Goal: Transaction & Acquisition: Purchase product/service

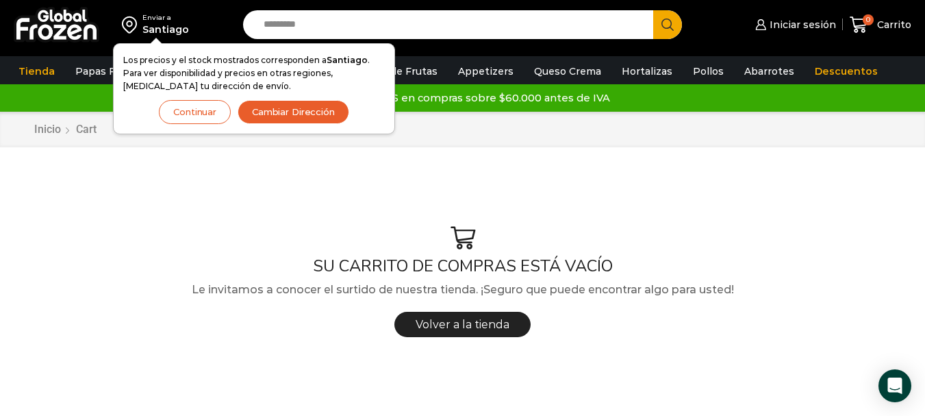
click at [176, 119] on button "Continuar" at bounding box center [195, 112] width 72 height 24
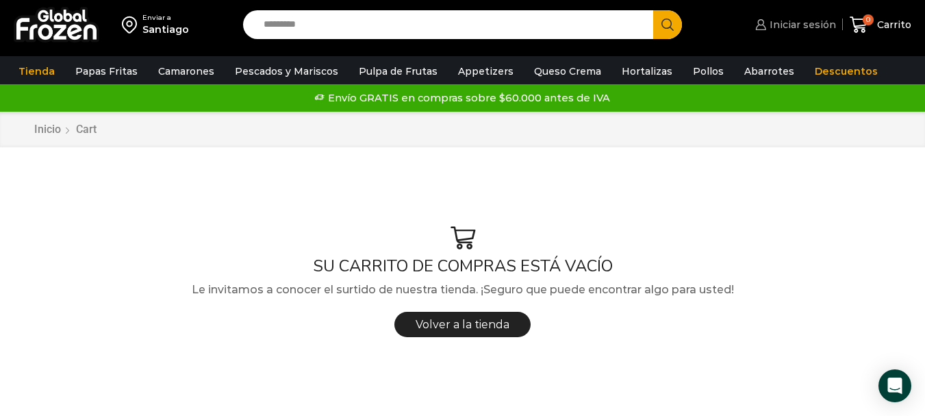
click at [781, 20] on span "Iniciar sesión" at bounding box center [801, 25] width 70 height 14
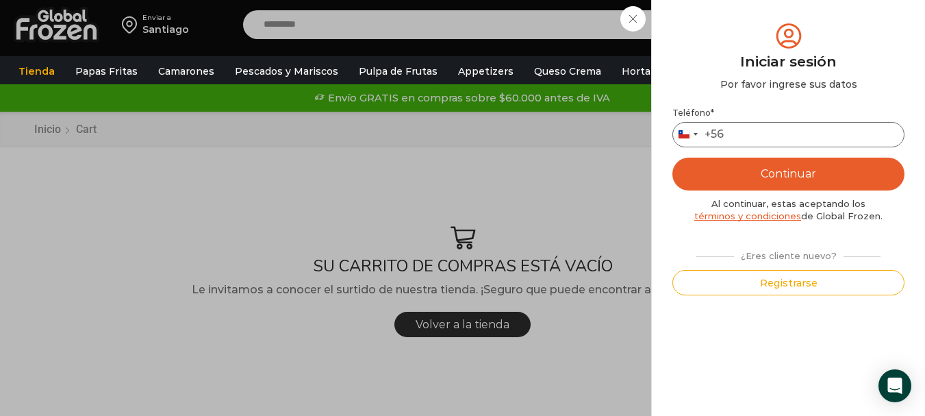
click at [752, 125] on input "Teléfono *" at bounding box center [789, 134] width 232 height 25
type input "*********"
click at [673, 158] on button "Continuar" at bounding box center [789, 174] width 232 height 33
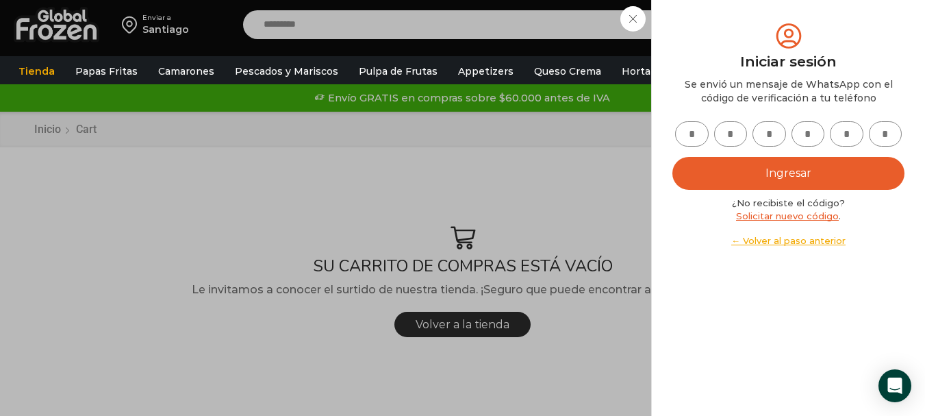
click at [695, 136] on input "text" at bounding box center [692, 133] width 34 height 25
type input "*"
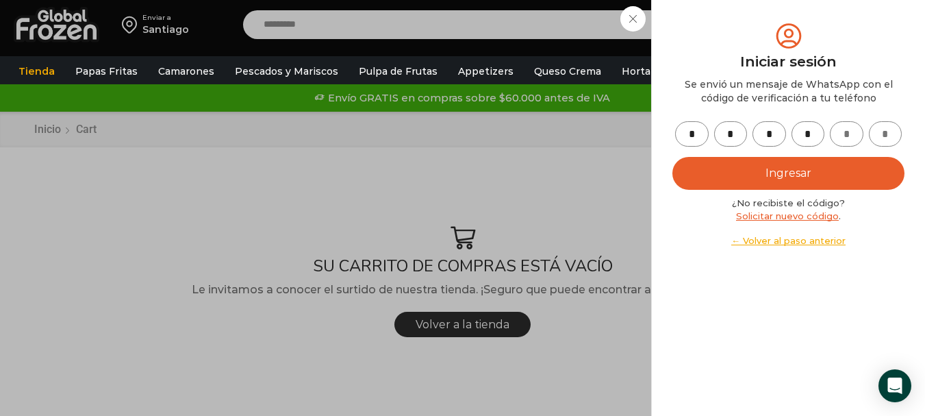
type input "*"
click at [869, 177] on button "Ingresar" at bounding box center [789, 173] width 232 height 33
click at [844, 160] on button "Ingresar" at bounding box center [789, 173] width 232 height 33
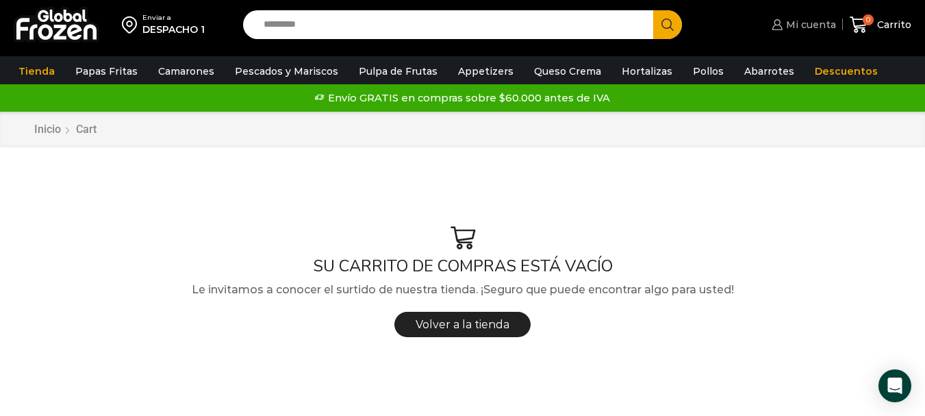
click at [798, 25] on span "Mi cuenta" at bounding box center [809, 25] width 53 height 14
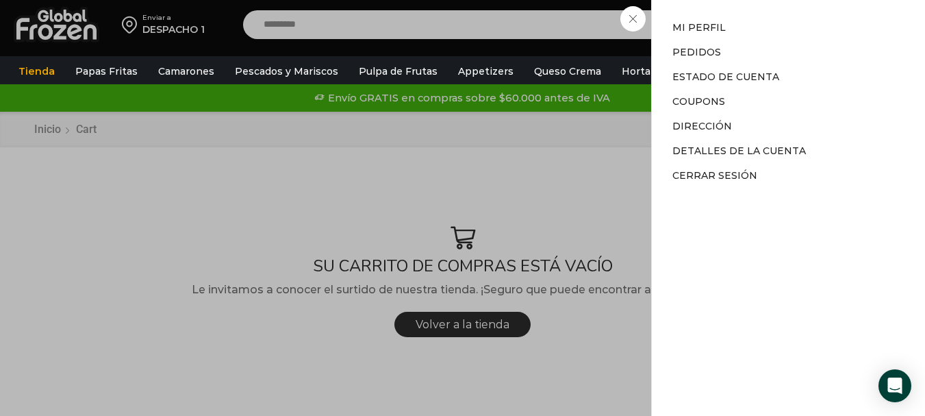
click at [768, 31] on div "Mi cuenta Mi cuenta Mi perfil Pedidos Descargas Estado de Cuenta Coupons Direcc…" at bounding box center [801, 24] width 67 height 27
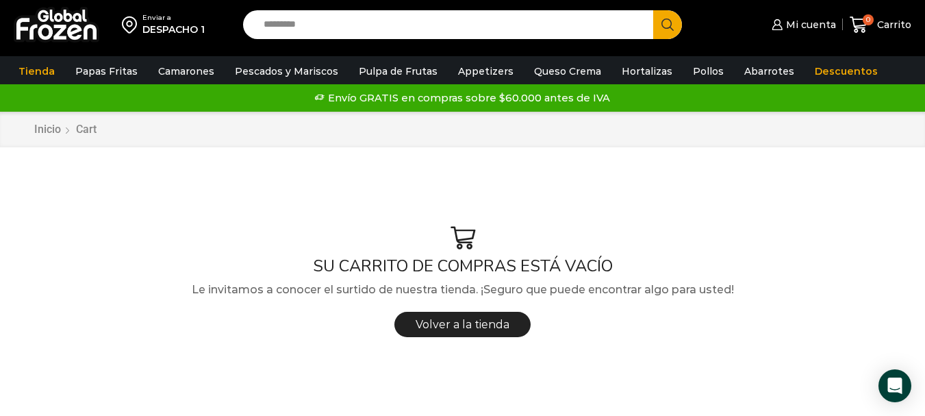
click at [391, 25] on input "Search input" at bounding box center [452, 24] width 390 height 29
click at [653, 10] on button "Search" at bounding box center [667, 24] width 29 height 29
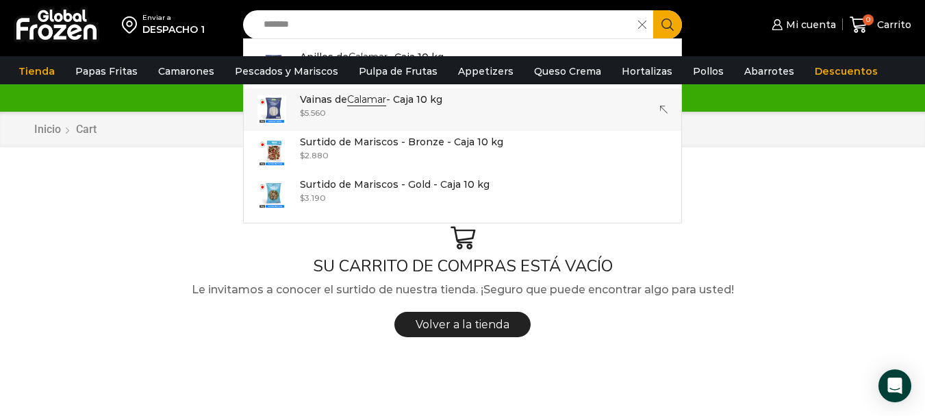
click at [384, 113] on div "$ 5.560" at bounding box center [371, 113] width 142 height 12
type input "**********"
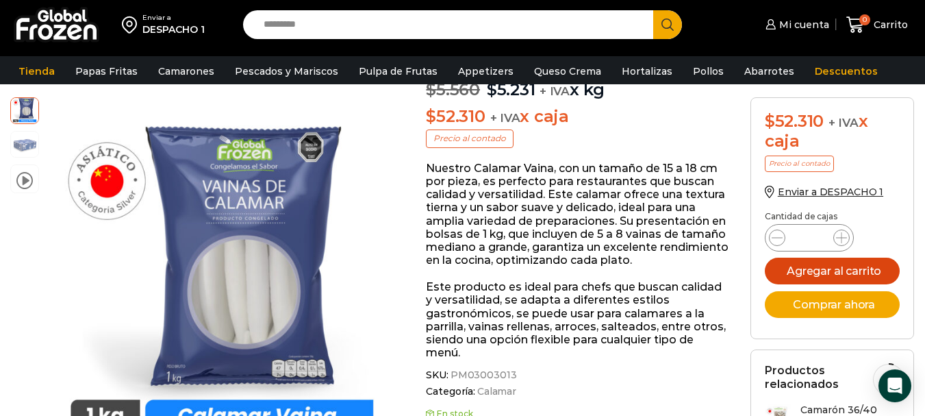
scroll to position [138, 0]
click at [829, 266] on button "Agregar al carrito" at bounding box center [833, 271] width 136 height 27
click at [851, 265] on button "Agregar al carrito" at bounding box center [833, 271] width 136 height 27
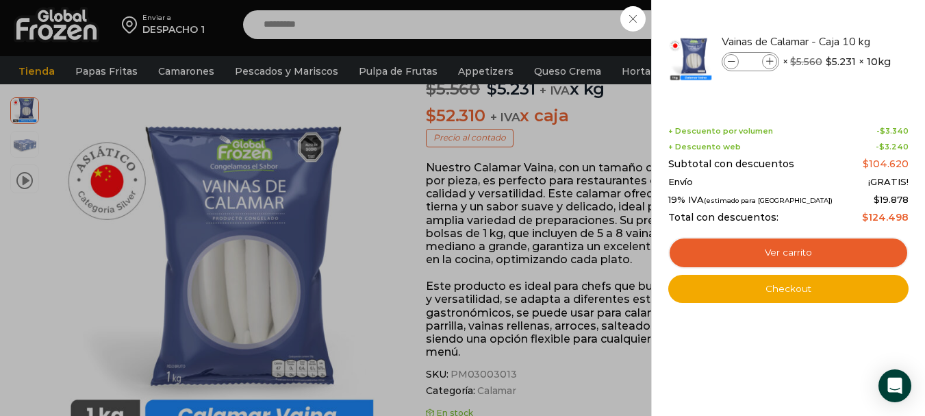
click at [843, 14] on div "2 Carrito 2 2 Shopping Cart *" at bounding box center [877, 25] width 68 height 32
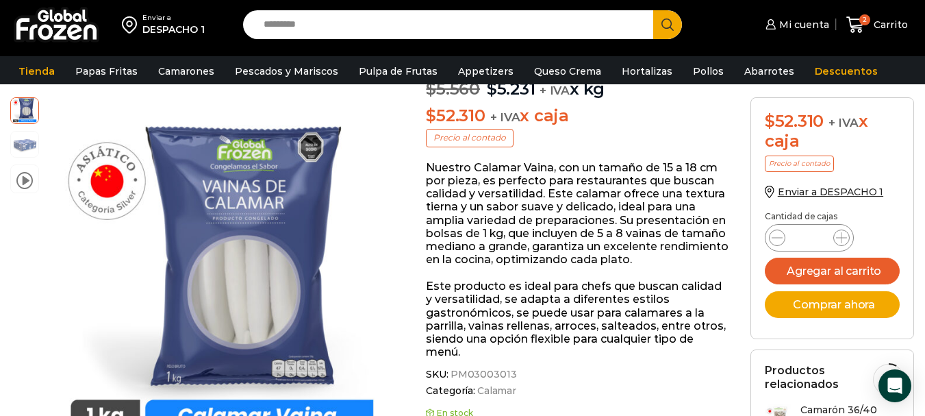
click at [353, 27] on input "Search input" at bounding box center [452, 24] width 390 height 29
type input "*"
type input "**********"
click at [653, 10] on button "Search" at bounding box center [667, 24] width 29 height 29
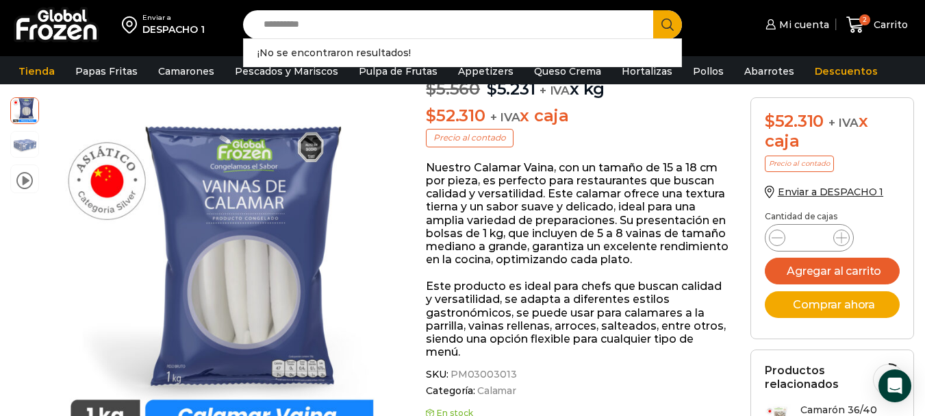
click at [660, 27] on button "Search" at bounding box center [667, 24] width 29 height 29
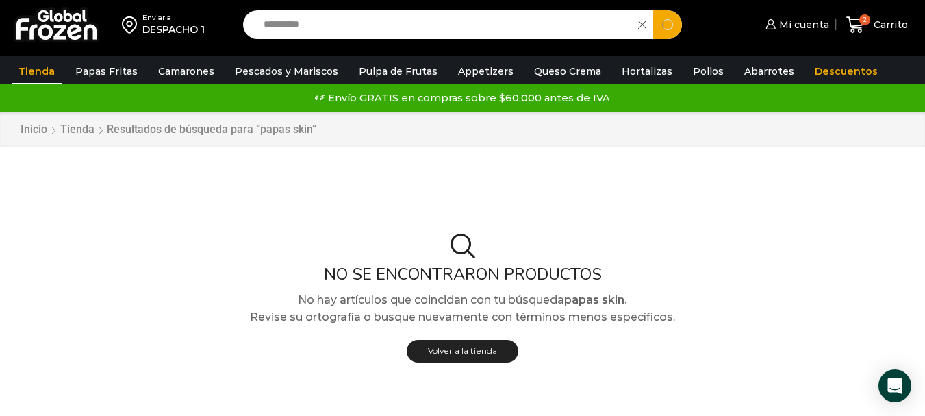
drag, startPoint x: 283, startPoint y: 31, endPoint x: 289, endPoint y: 26, distance: 7.8
click at [289, 26] on input "**********" at bounding box center [444, 24] width 375 height 29
type input "****"
click at [653, 10] on button "Search" at bounding box center [667, 24] width 29 height 29
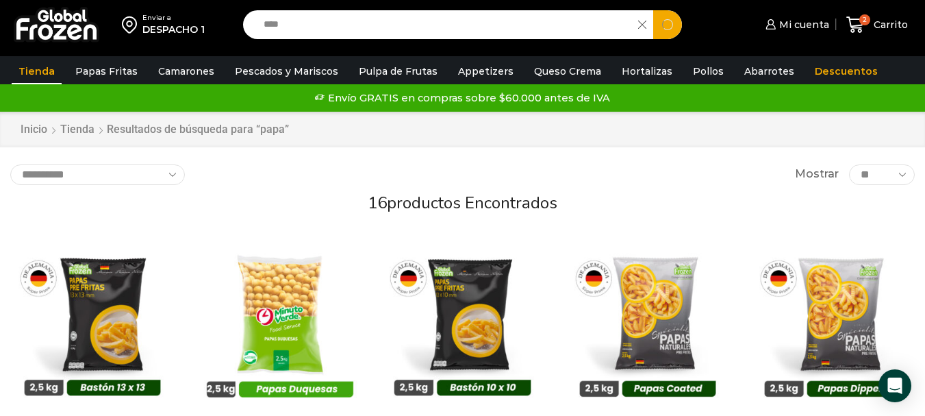
drag, startPoint x: 345, startPoint y: 34, endPoint x: 162, endPoint y: 26, distance: 183.7
click at [162, 26] on div "Enviar a DESPACHO 1 Search input **** Search Mi cuenta" at bounding box center [462, 24] width 918 height 49
type input "******"
click at [653, 10] on button "Search" at bounding box center [667, 24] width 29 height 29
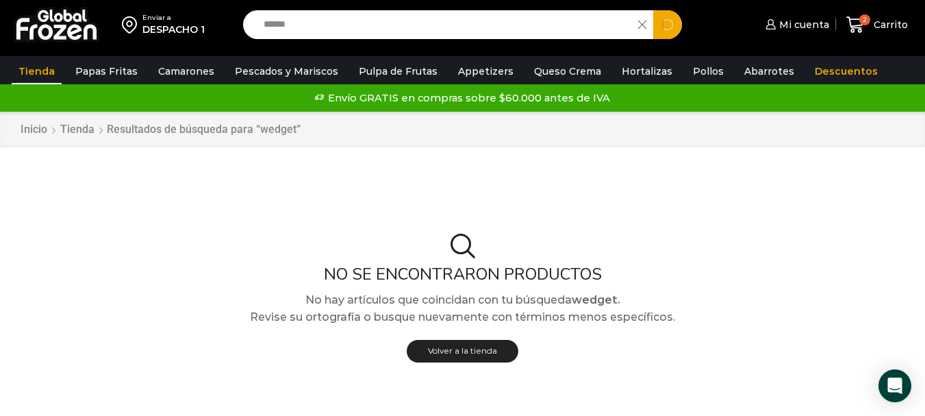
drag, startPoint x: 447, startPoint y: 27, endPoint x: 256, endPoint y: 32, distance: 190.5
click at [256, 32] on div "Search input ****** Search" at bounding box center [462, 24] width 439 height 29
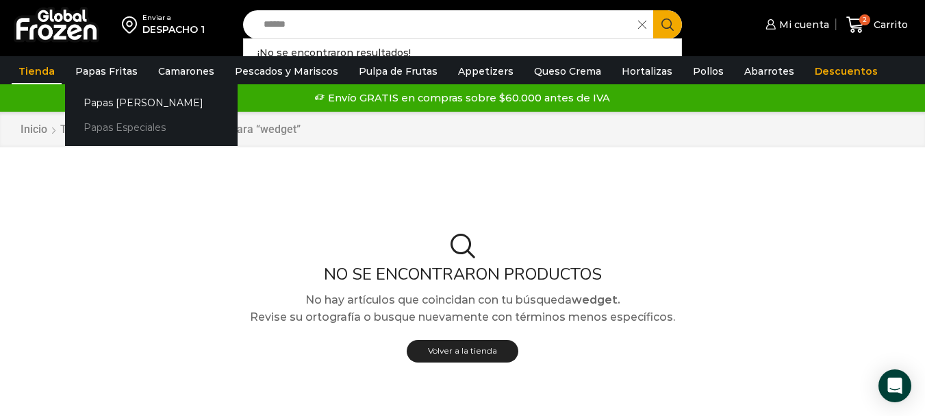
click at [106, 127] on link "Papas Especiales" at bounding box center [151, 127] width 173 height 25
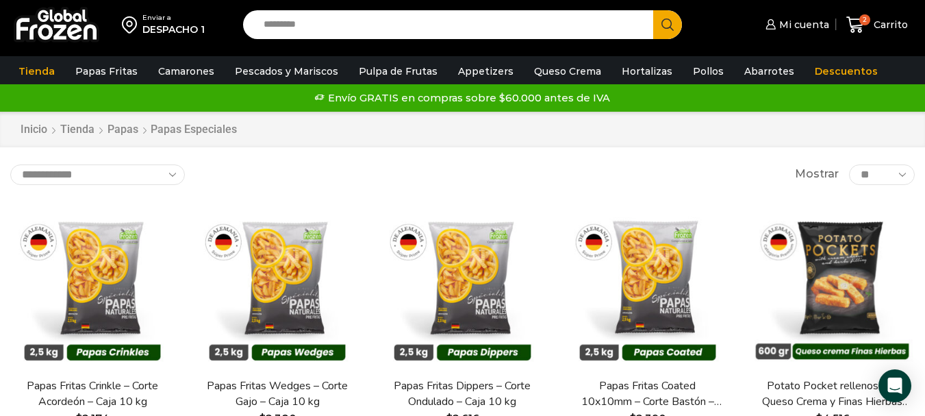
click at [340, 32] on input "Search input" at bounding box center [452, 24] width 390 height 29
click at [819, 66] on link "Descuentos" at bounding box center [846, 71] width 77 height 26
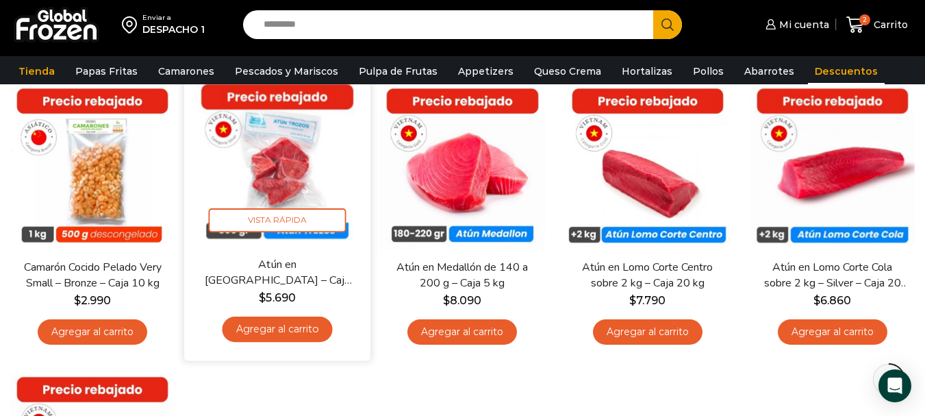
scroll to position [137, 0]
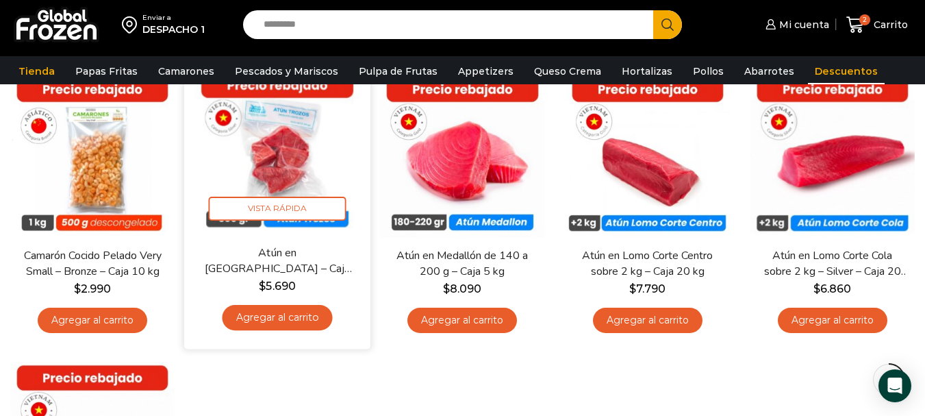
click at [294, 316] on link "Agregar al carrito" at bounding box center [278, 317] width 110 height 25
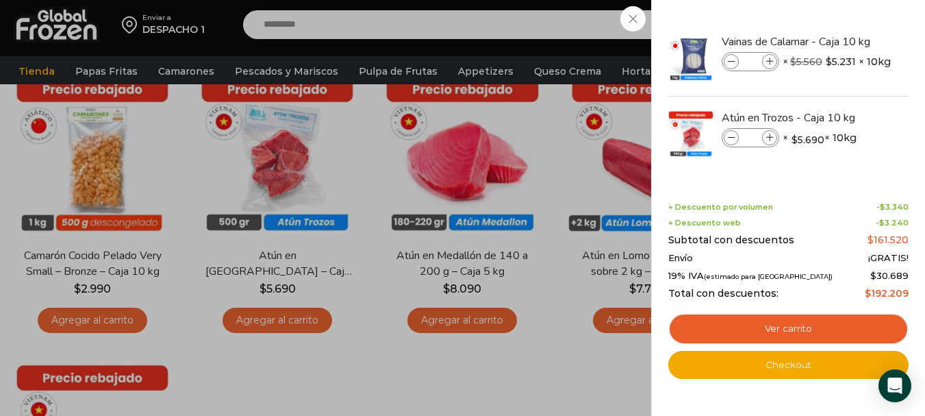
click at [843, 14] on div "3 Carrito 3 3 Shopping Cart *" at bounding box center [877, 25] width 68 height 32
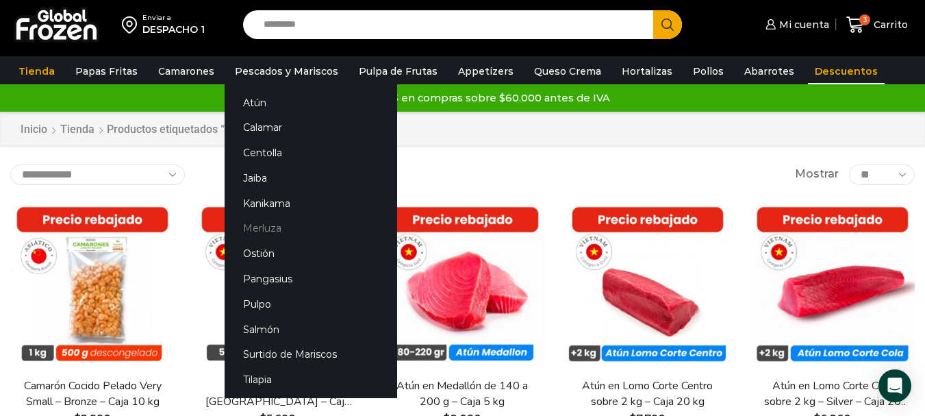
scroll to position [274, 0]
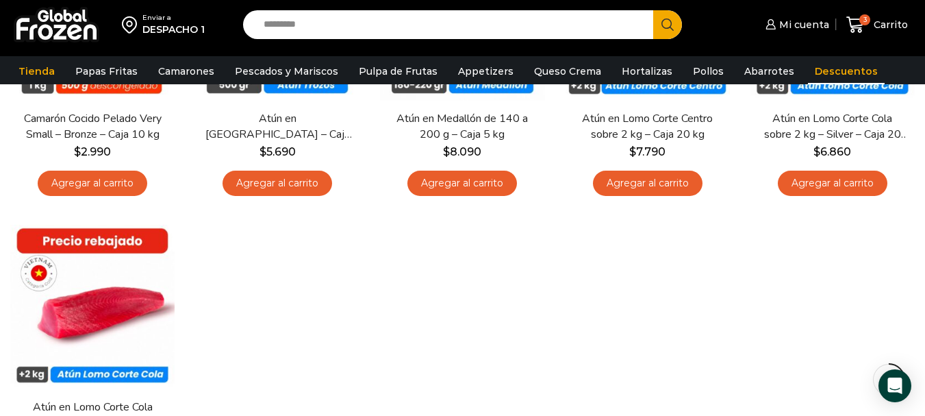
click at [505, 319] on div "En stock Vista Rápida Camarón Cocido Pelado Very Small – Bronze – Caja 10 kg $ …" at bounding box center [462, 214] width 925 height 577
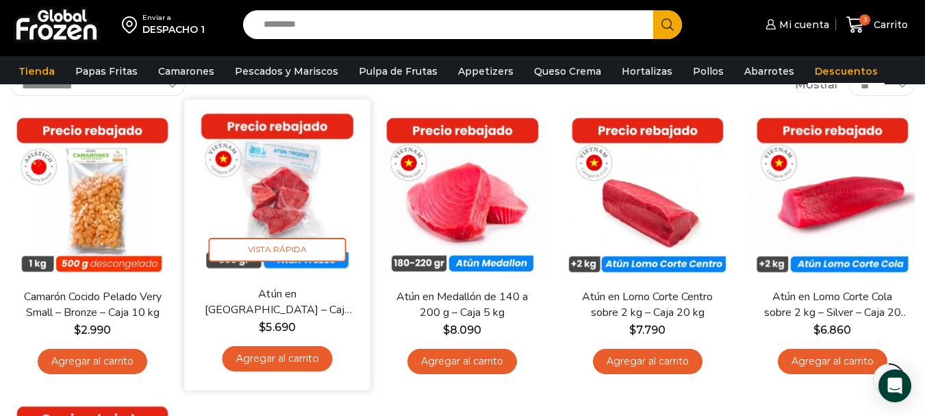
scroll to position [0, 0]
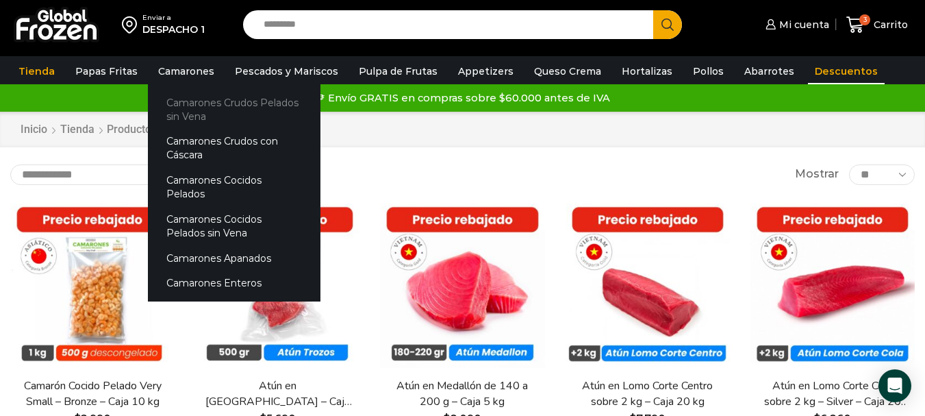
click at [205, 112] on link "Camarones Crudos Pelados sin Vena" at bounding box center [234, 109] width 173 height 39
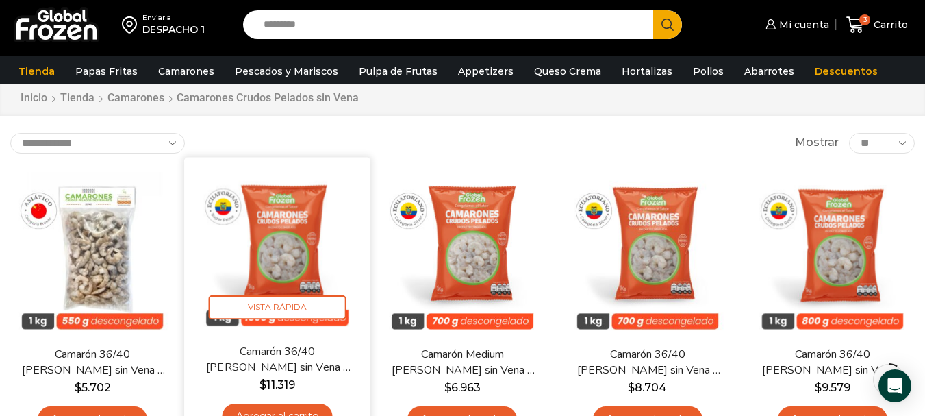
scroll to position [68, 0]
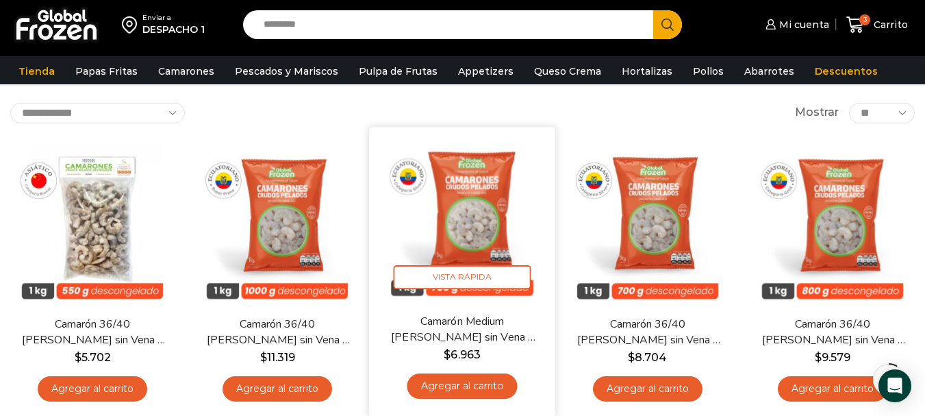
click at [487, 382] on link "Agregar al carrito" at bounding box center [463, 385] width 110 height 25
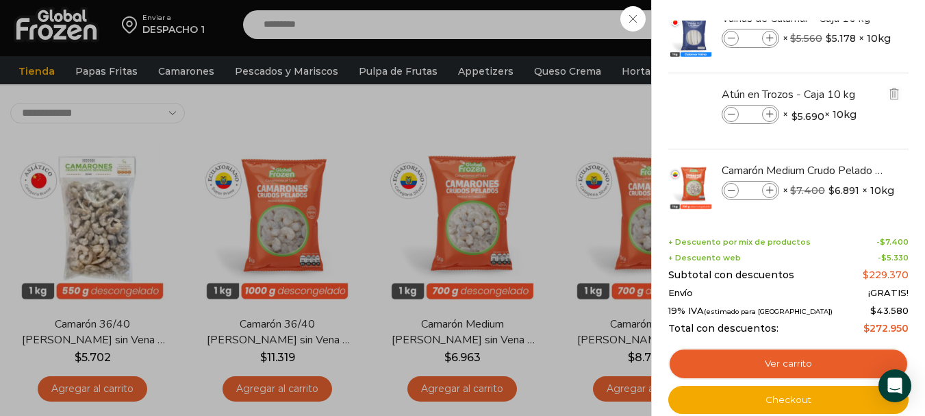
scroll to position [41, 0]
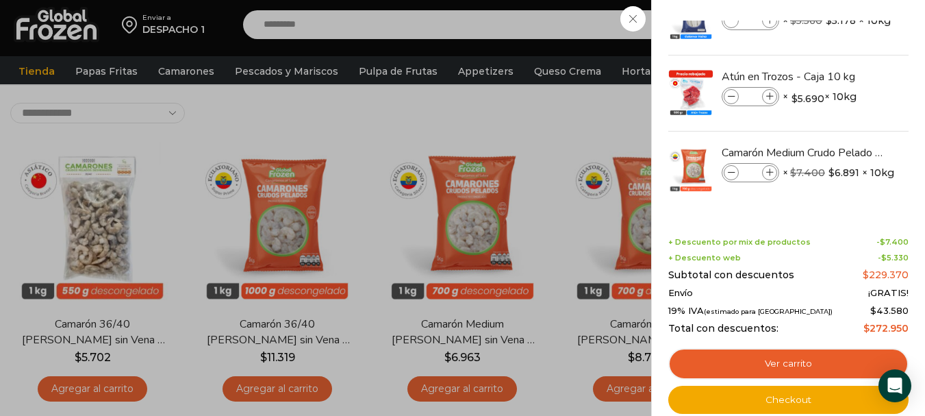
click at [843, 41] on div "4 Carrito 4 4 Shopping Cart *" at bounding box center [877, 25] width 68 height 32
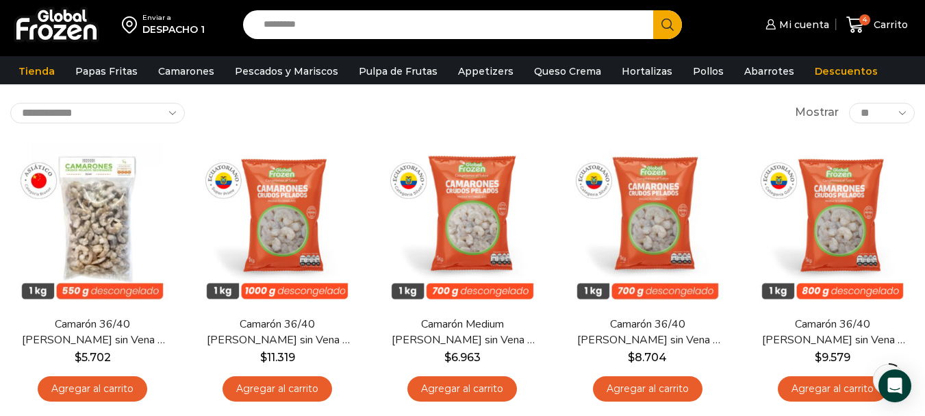
click at [375, 33] on input "Search input" at bounding box center [452, 24] width 390 height 29
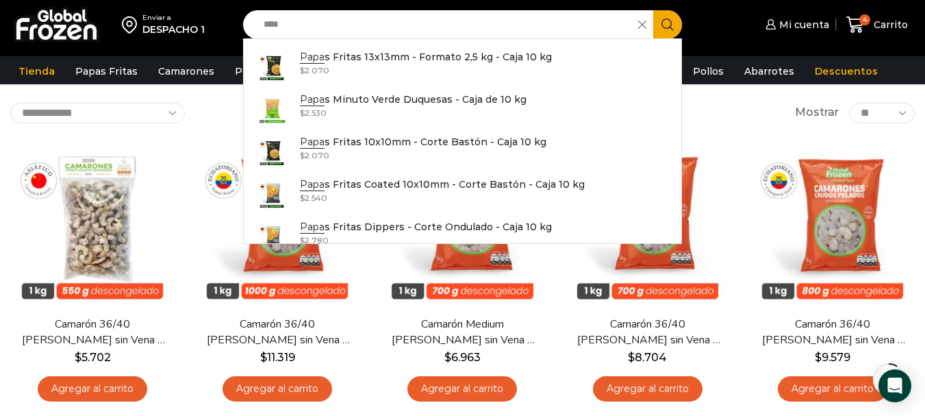
drag, startPoint x: 375, startPoint y: 33, endPoint x: 151, endPoint y: 35, distance: 224.0
click at [151, 35] on div "Enviar a DESPACHO 1 Search input **** Search Papa s Fritas 13x13mm - Formato 2,…" at bounding box center [462, 24] width 918 height 49
type input "****"
click at [17, 85] on div "Inicio Tienda Camarones Camarones Crudos Pelados sin Vena" at bounding box center [462, 68] width 925 height 36
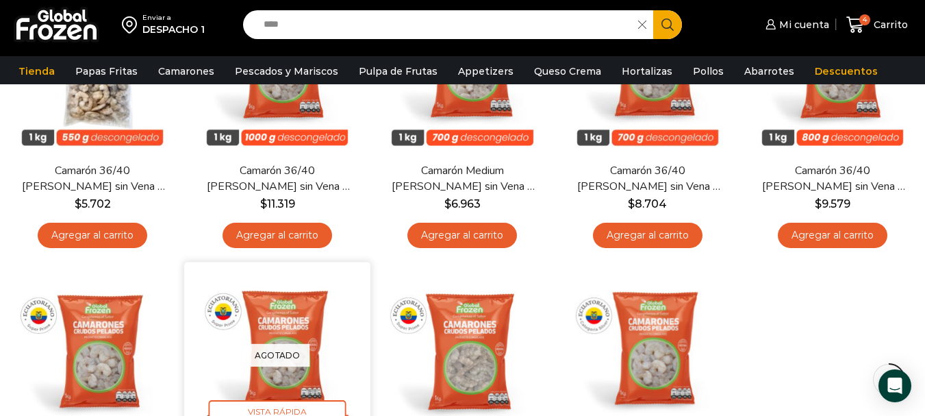
scroll to position [0, 0]
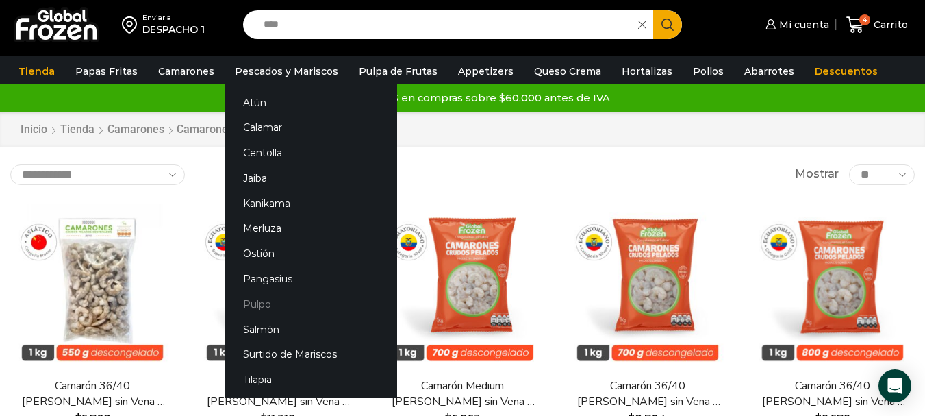
click at [247, 297] on link "Pulpo" at bounding box center [311, 303] width 173 height 25
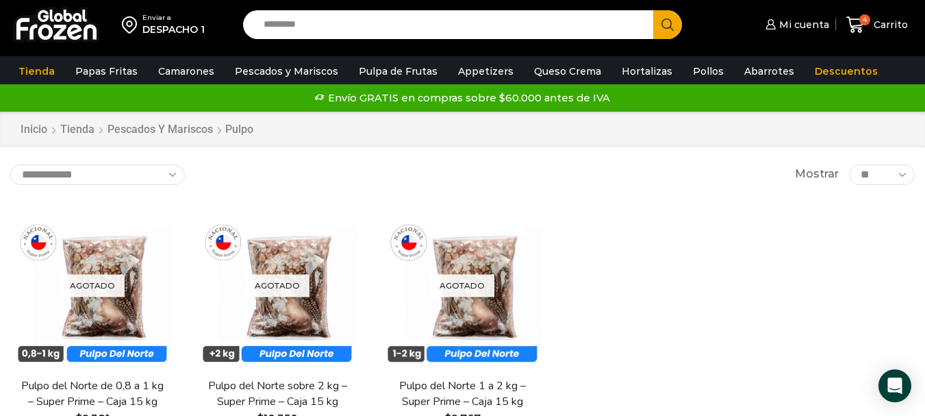
click at [312, 36] on input "Search input" at bounding box center [452, 24] width 390 height 29
type input "**********"
click at [653, 10] on button "Search" at bounding box center [667, 24] width 29 height 29
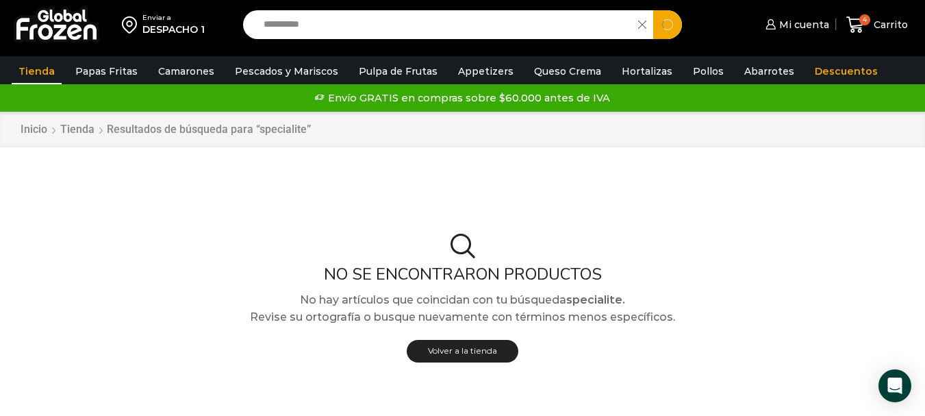
drag, startPoint x: 239, startPoint y: 19, endPoint x: 225, endPoint y: 16, distance: 14.1
click at [225, 16] on div "**********" at bounding box center [462, 24] width 918 height 49
type input "**********"
click at [653, 10] on button "Search" at bounding box center [667, 24] width 29 height 29
drag, startPoint x: 338, startPoint y: 27, endPoint x: 86, endPoint y: 32, distance: 251.4
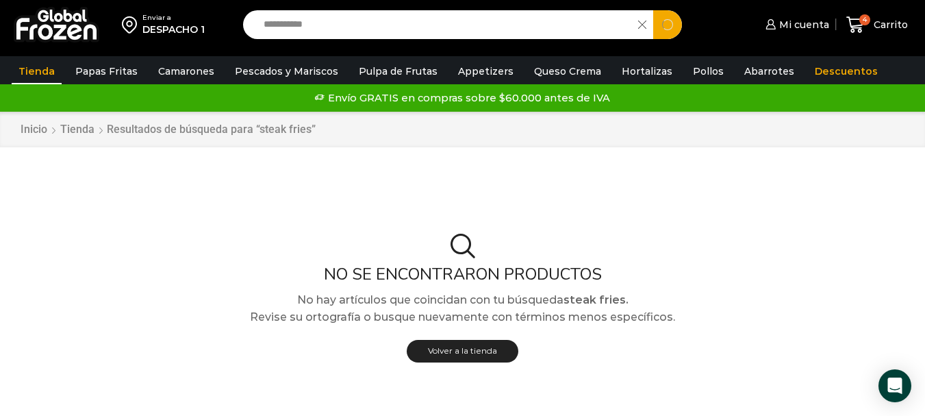
click at [96, 28] on div "**********" at bounding box center [462, 24] width 918 height 49
type input "*****"
click at [653, 10] on button "Search" at bounding box center [667, 24] width 29 height 29
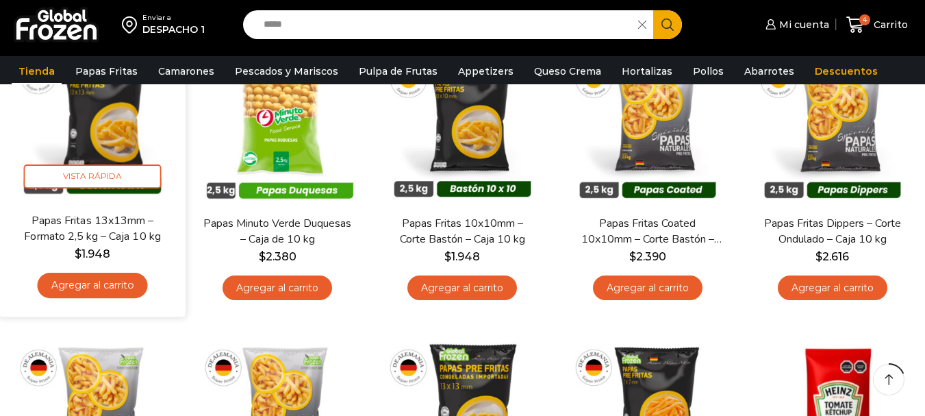
scroll to position [259, 0]
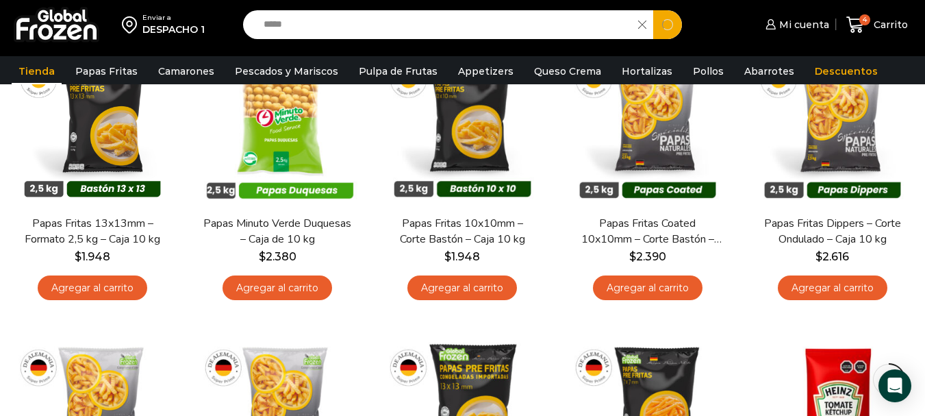
drag, startPoint x: 319, startPoint y: 27, endPoint x: 212, endPoint y: 27, distance: 106.8
click at [250, 27] on div "Search input ***** Search" at bounding box center [462, 24] width 439 height 29
type input "*"
click at [653, 10] on button "Search" at bounding box center [667, 24] width 29 height 29
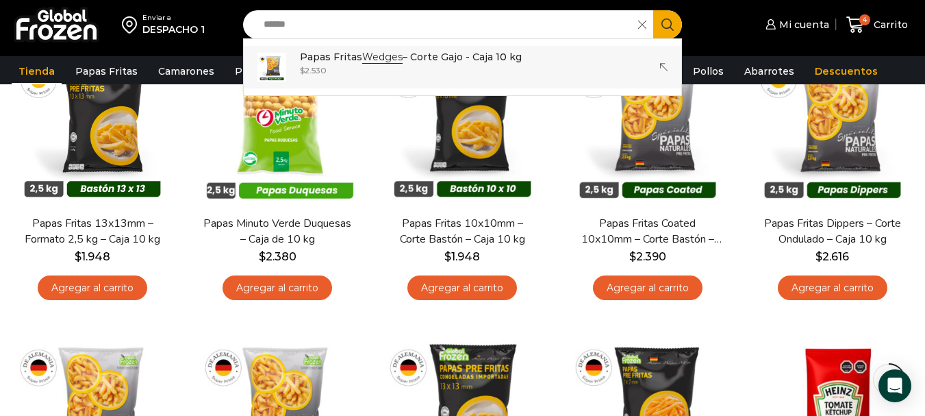
click at [458, 57] on p "Papas Fritas Wedges – Corte Gajo - Caja 10 kg" at bounding box center [411, 56] width 222 height 15
type input "**********"
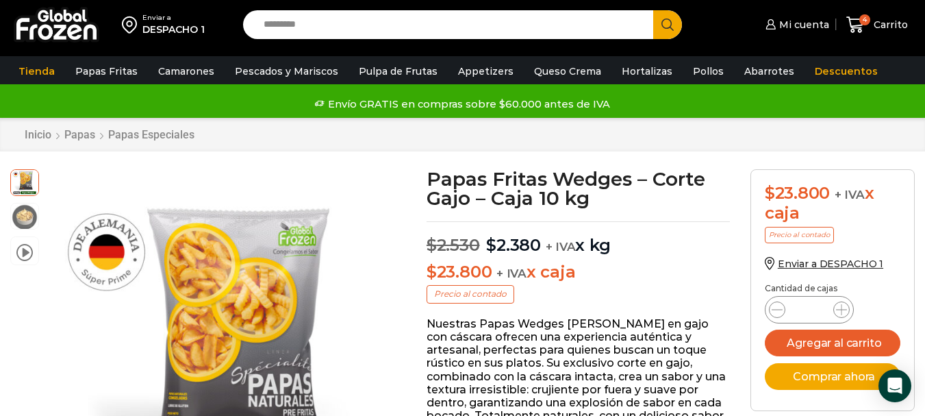
drag, startPoint x: 464, startPoint y: 29, endPoint x: 90, endPoint y: 29, distance: 374.0
click at [90, 29] on div "Enviar a DESPACHO 1 Search input Search Mi cuenta" at bounding box center [462, 24] width 918 height 49
click at [653, 10] on button "Search" at bounding box center [667, 24] width 29 height 29
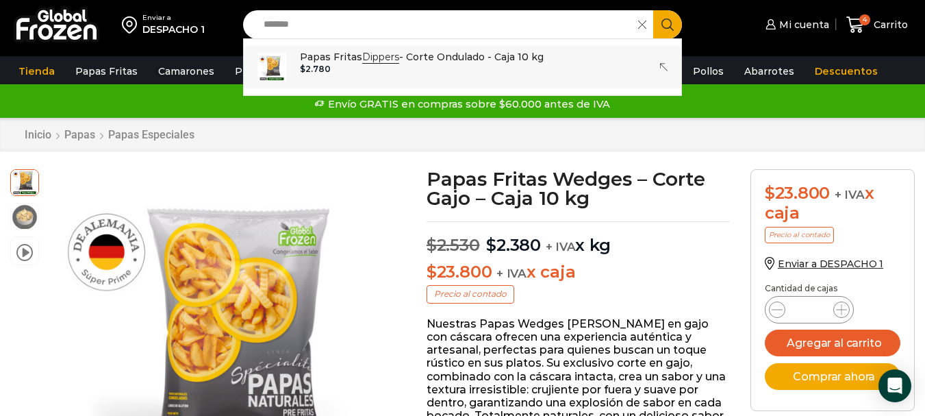
click at [386, 64] on p "Papas Fritas Dippers - Corte Ondulado - Caja 10 kg" at bounding box center [422, 56] width 244 height 15
type input "**********"
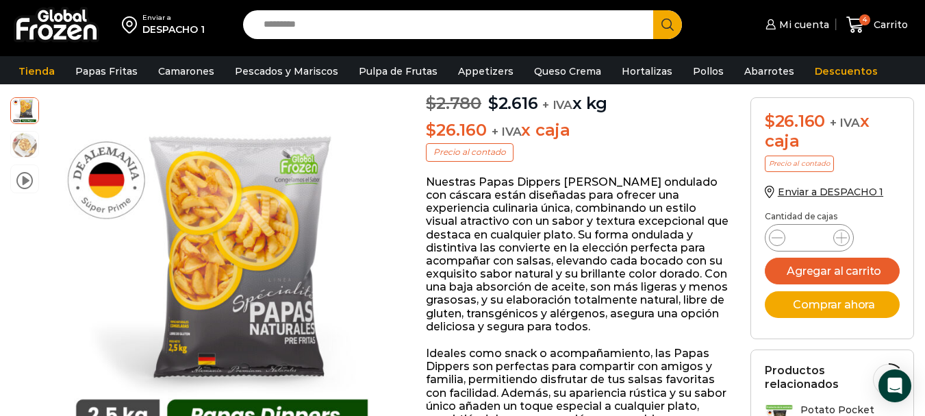
scroll to position [138, 0]
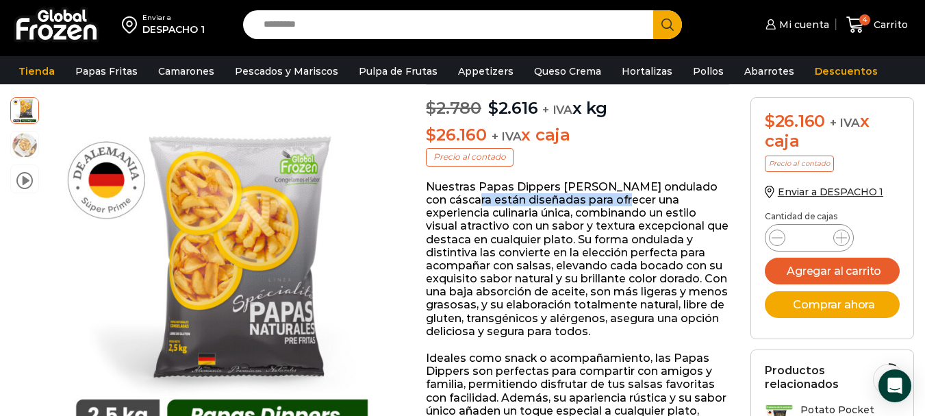
drag, startPoint x: 513, startPoint y: 193, endPoint x: 633, endPoint y: 193, distance: 119.9
click at [633, 193] on p "Nuestras Papas Dippers de corte ondulado con cáscara están diseñadas para ofrec…" at bounding box center [577, 259] width 303 height 158
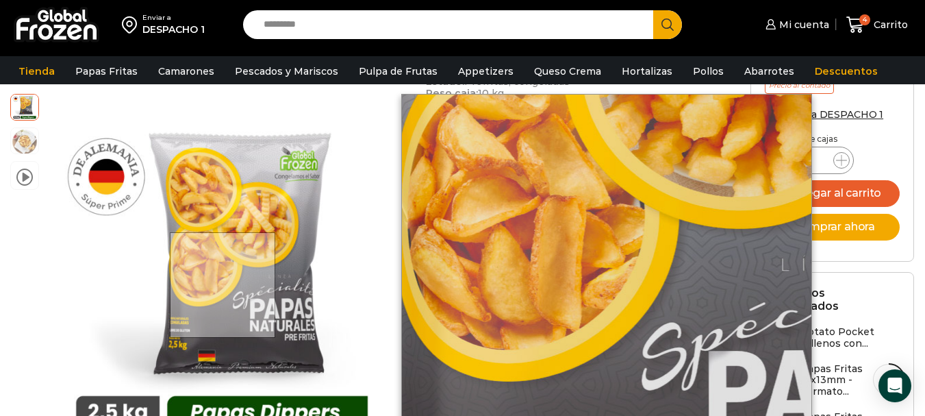
scroll to position [617, 0]
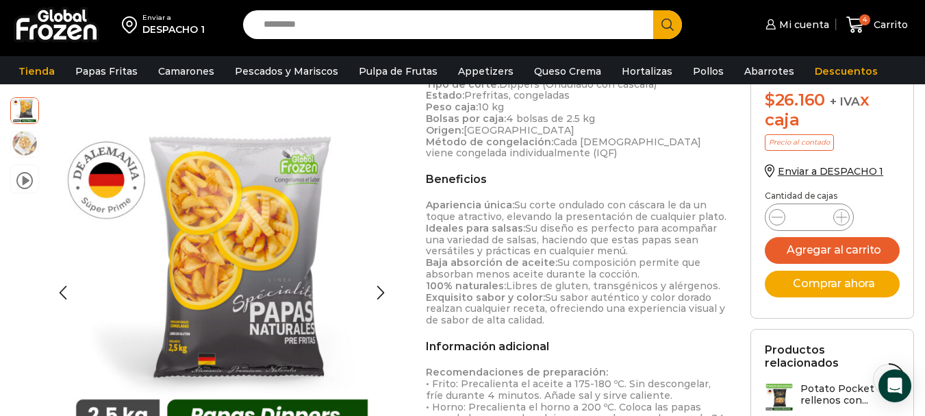
click at [22, 151] on img at bounding box center [24, 142] width 27 height 27
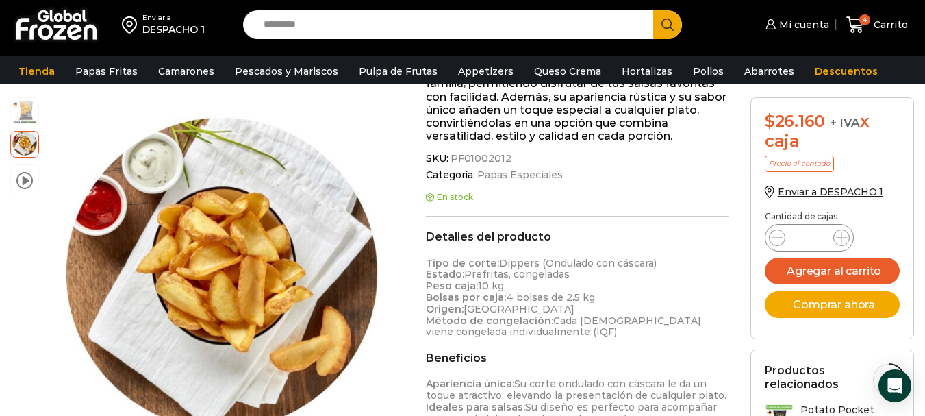
scroll to position [275, 0]
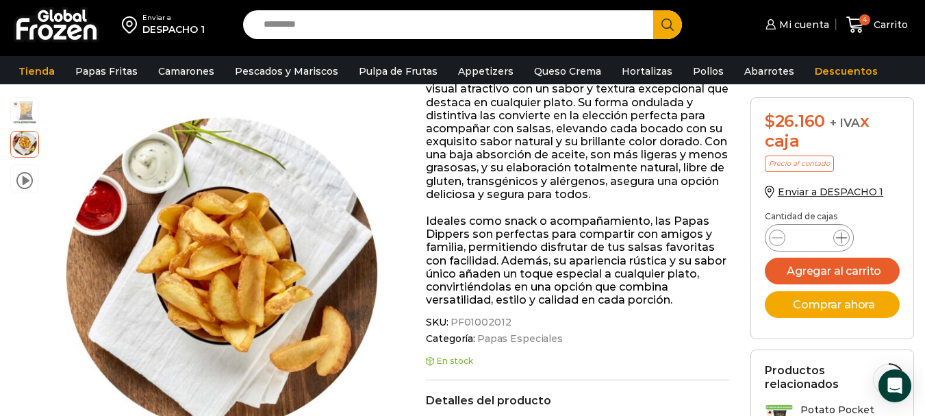
click at [846, 240] on icon at bounding box center [841, 237] width 11 height 11
click at [844, 240] on icon at bounding box center [841, 237] width 11 height 11
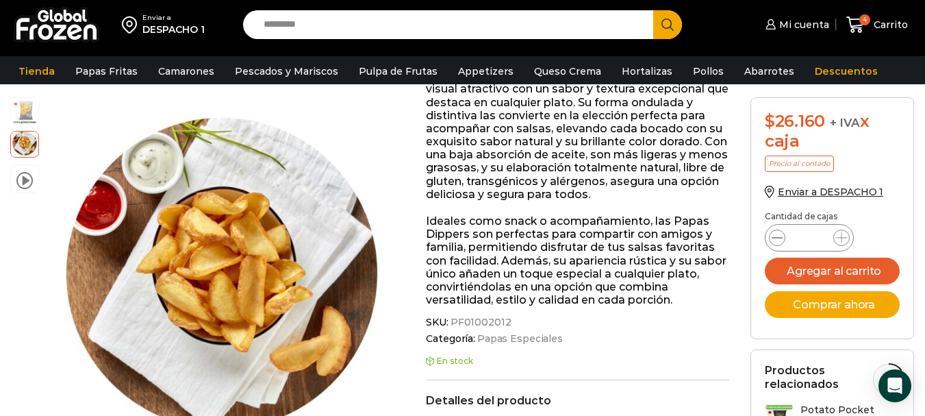
click at [775, 238] on icon at bounding box center [777, 237] width 11 height 11
type input "*"
click at [860, 265] on button "Agregar al carrito" at bounding box center [833, 271] width 136 height 27
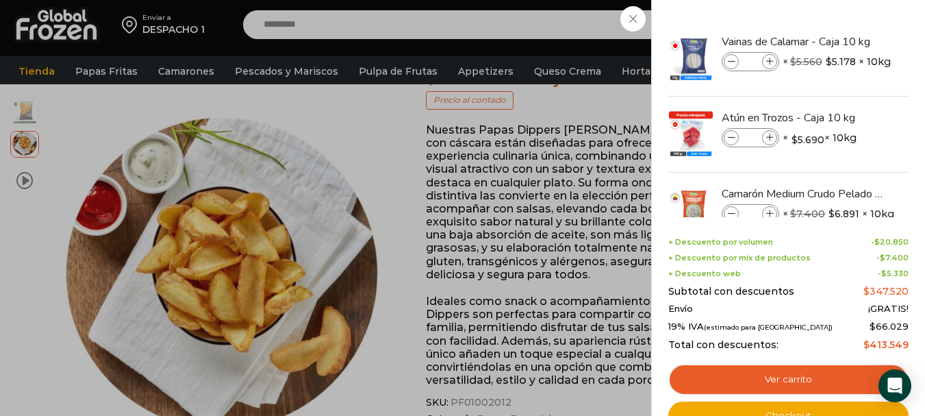
scroll to position [179, 0]
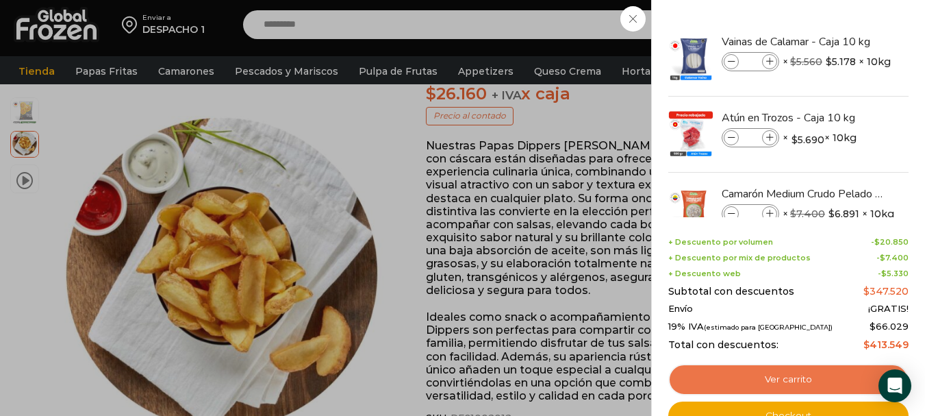
click at [786, 381] on link "Ver carrito" at bounding box center [788, 380] width 240 height 32
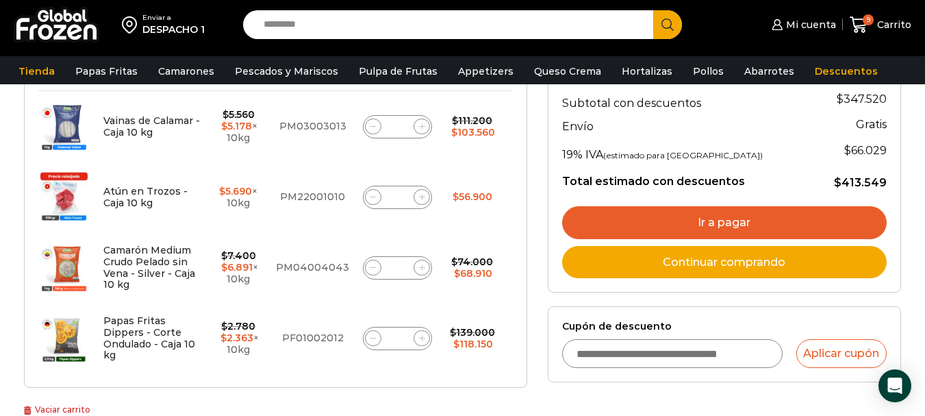
click at [726, 228] on link "Ir a pagar" at bounding box center [724, 222] width 325 height 33
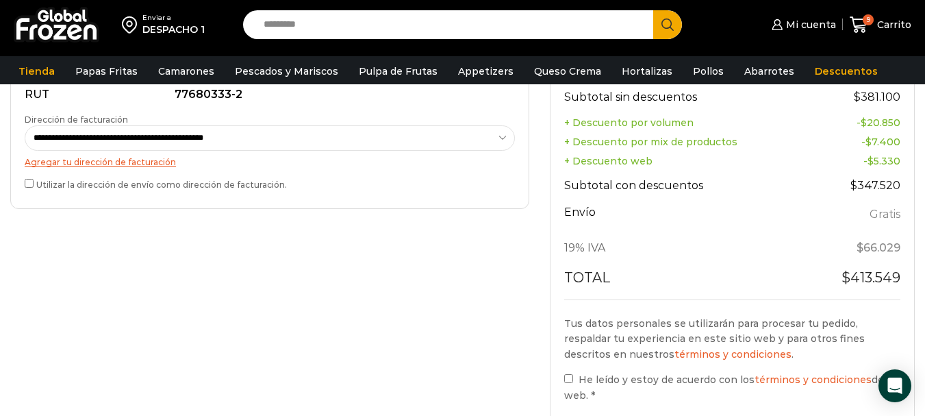
scroll to position [411, 0]
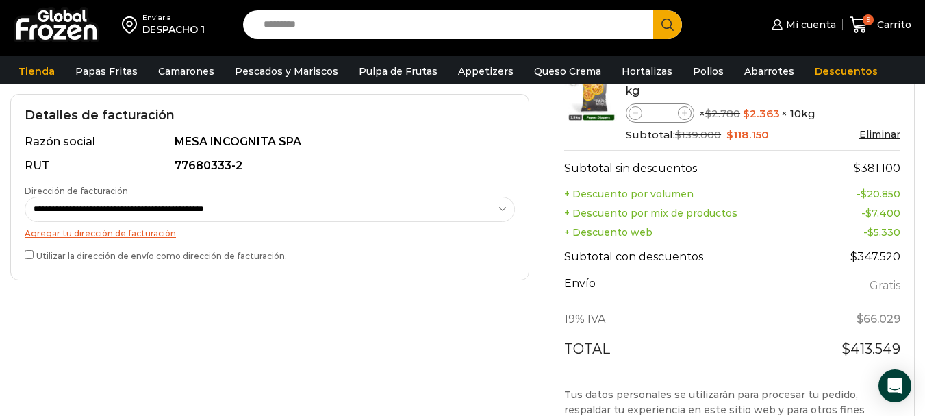
click at [23, 252] on div "**********" at bounding box center [269, 187] width 519 height 186
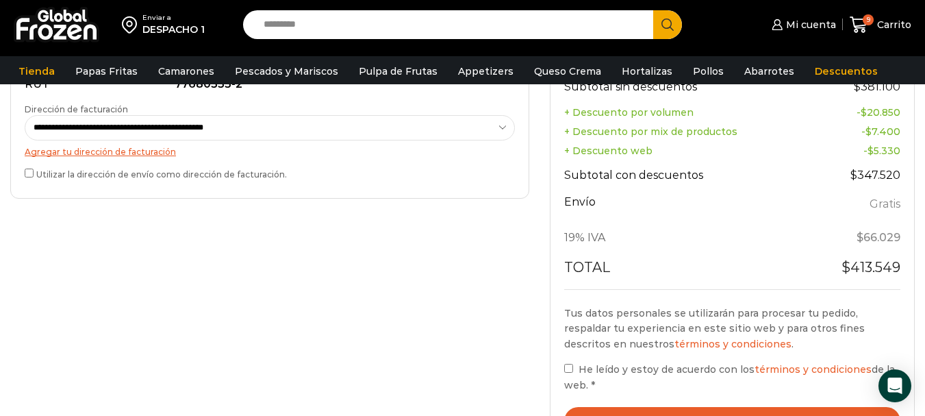
scroll to position [616, 0]
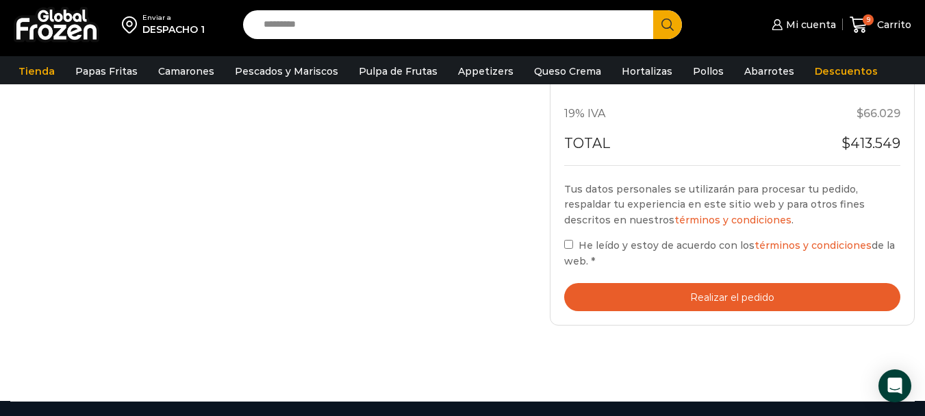
click at [831, 299] on button "Realizar el pedido" at bounding box center [732, 297] width 336 height 28
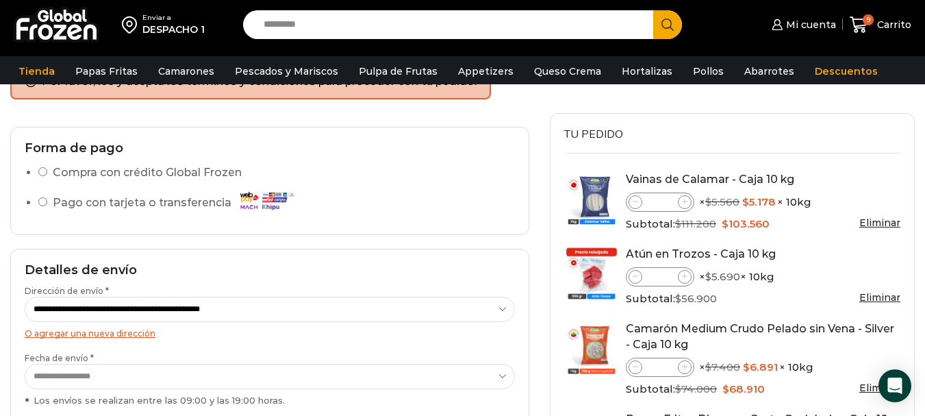
scroll to position [112, 0]
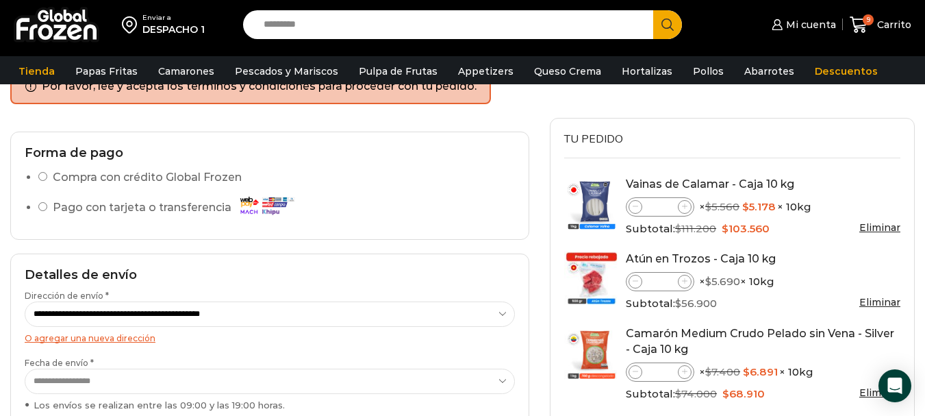
click at [36, 203] on ul "Compra con crédito Global Frozen Pago con tarjeta o transferencia" at bounding box center [270, 196] width 490 height 56
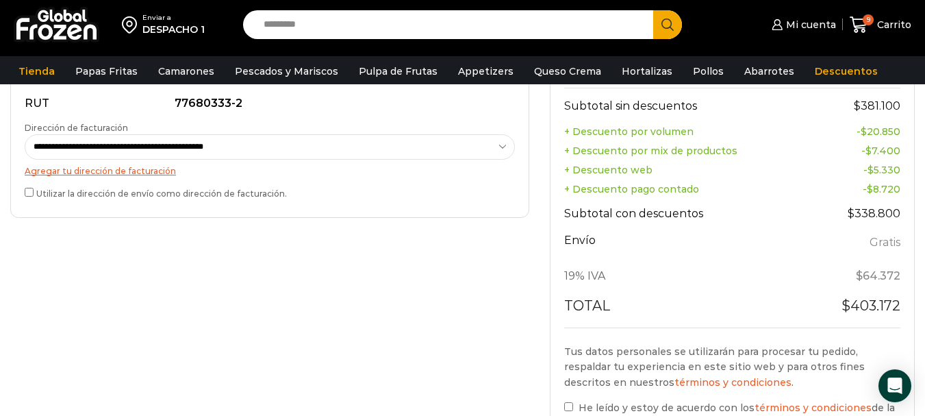
scroll to position [660, 0]
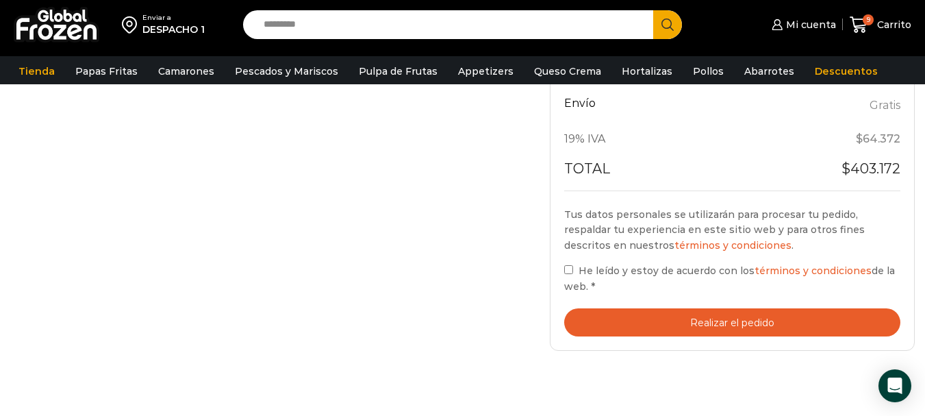
click at [782, 324] on button "Realizar el pedido" at bounding box center [732, 322] width 336 height 28
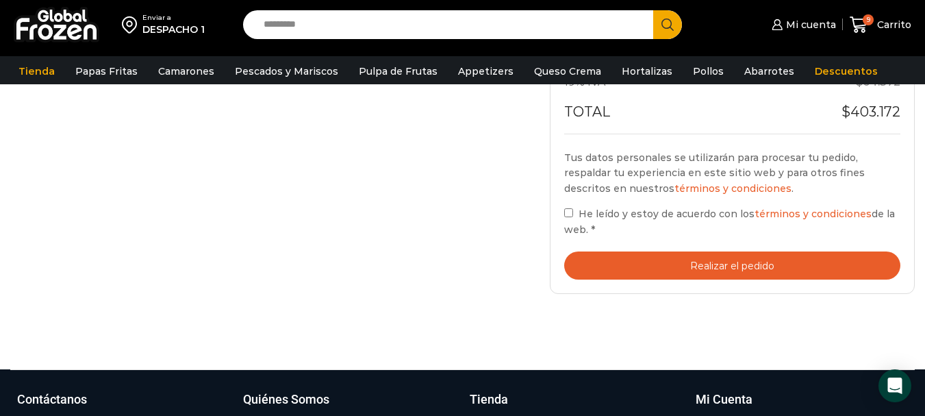
scroll to position [796, 0]
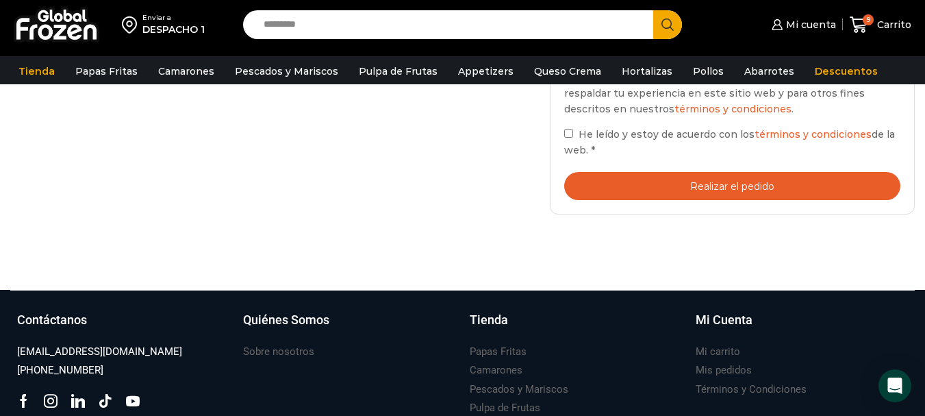
click at [811, 179] on button "Realizar el pedido" at bounding box center [732, 186] width 336 height 28
